Goal: Browse casually

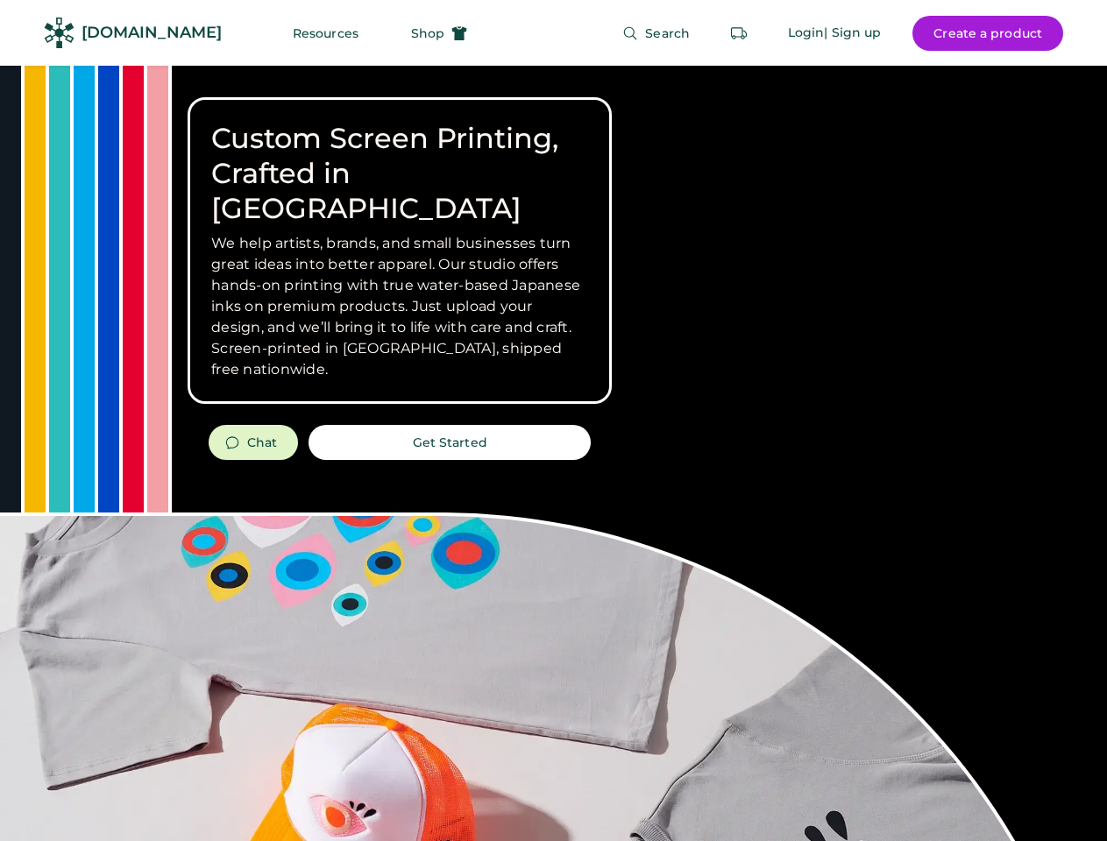
click at [553, 421] on div "Custom Screen Printing, Crafted in [GEOGRAPHIC_DATA] We help artists, brands, a…" at bounding box center [553, 622] width 1107 height 1113
click at [553, 453] on div "Custom Screen Printing, Crafted in [GEOGRAPHIC_DATA] We help artists, brands, a…" at bounding box center [553, 622] width 1107 height 1113
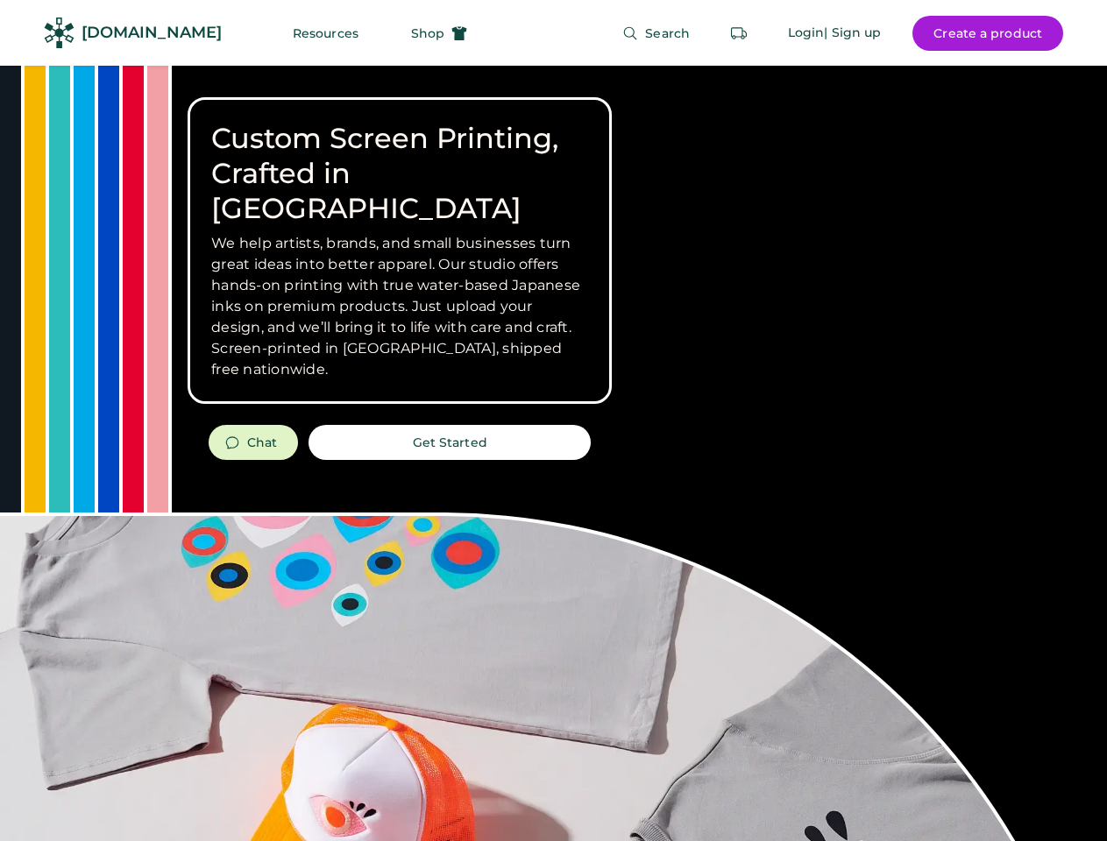
click at [553, 453] on div "Custom Screen Printing, Crafted in [GEOGRAPHIC_DATA] We help artists, brands, a…" at bounding box center [553, 622] width 1107 height 1113
click at [400, 251] on h3 "We help artists, brands, and small businesses turn great ideas into better appa…" at bounding box center [399, 306] width 377 height 147
click at [400, 233] on h3 "We help artists, brands, and small businesses turn great ideas into better appa…" at bounding box center [399, 306] width 377 height 147
click at [400, 156] on h1 "Custom Screen Printing, Crafted in [GEOGRAPHIC_DATA]" at bounding box center [399, 173] width 377 height 105
